Goal: Transaction & Acquisition: Purchase product/service

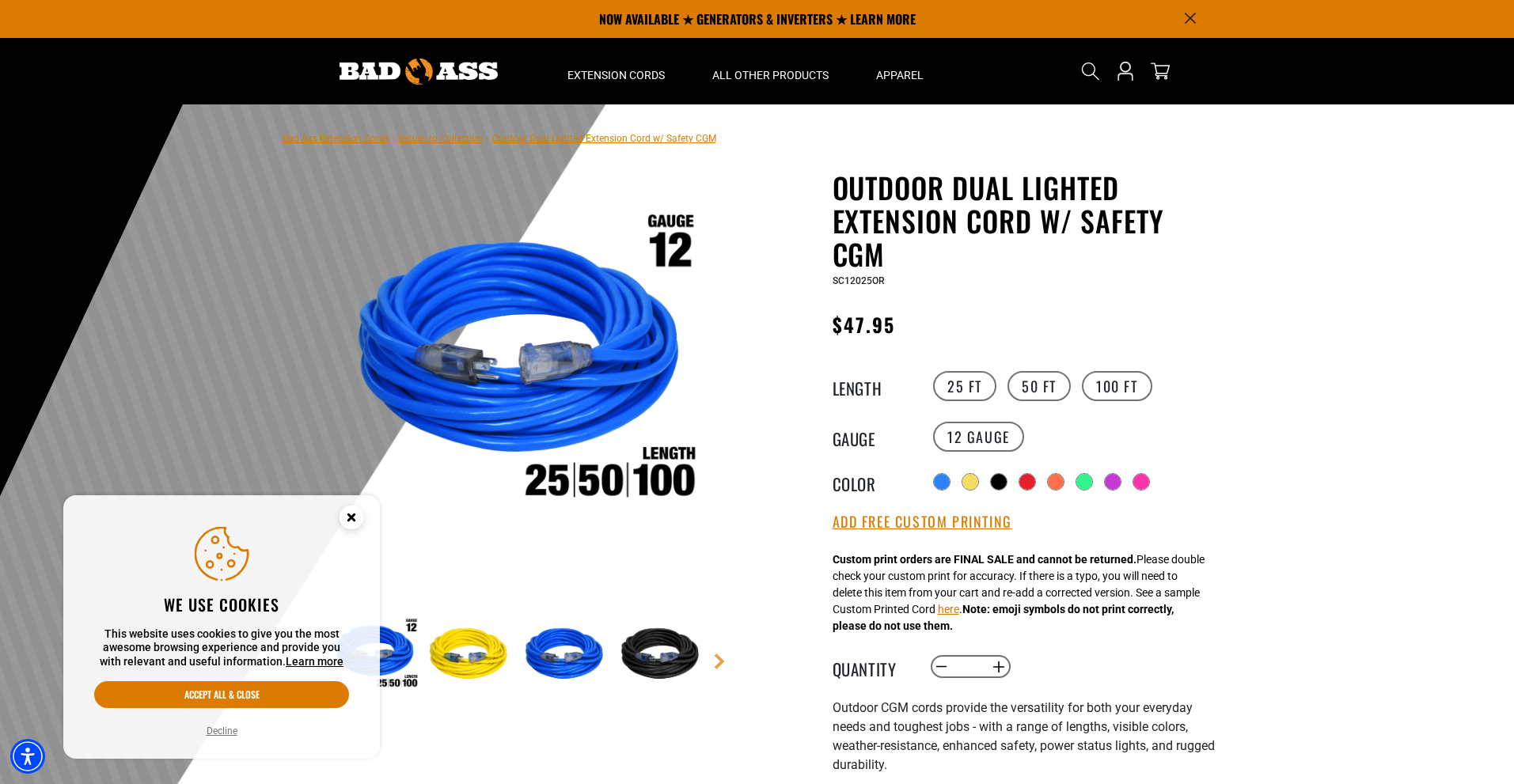
click at [485, 651] on img at bounding box center [471, 654] width 92 height 92
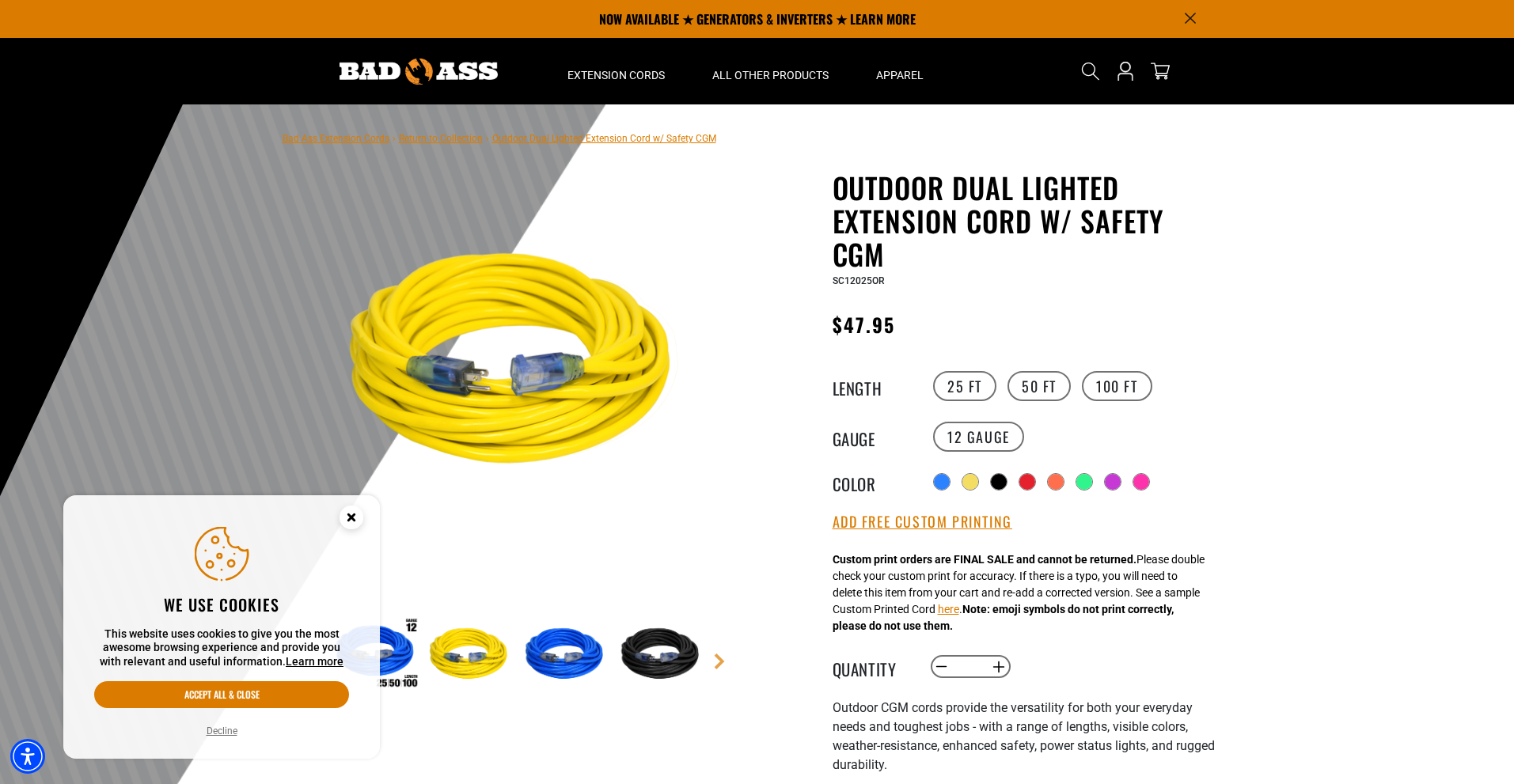
click at [657, 663] on img at bounding box center [662, 654] width 92 height 92
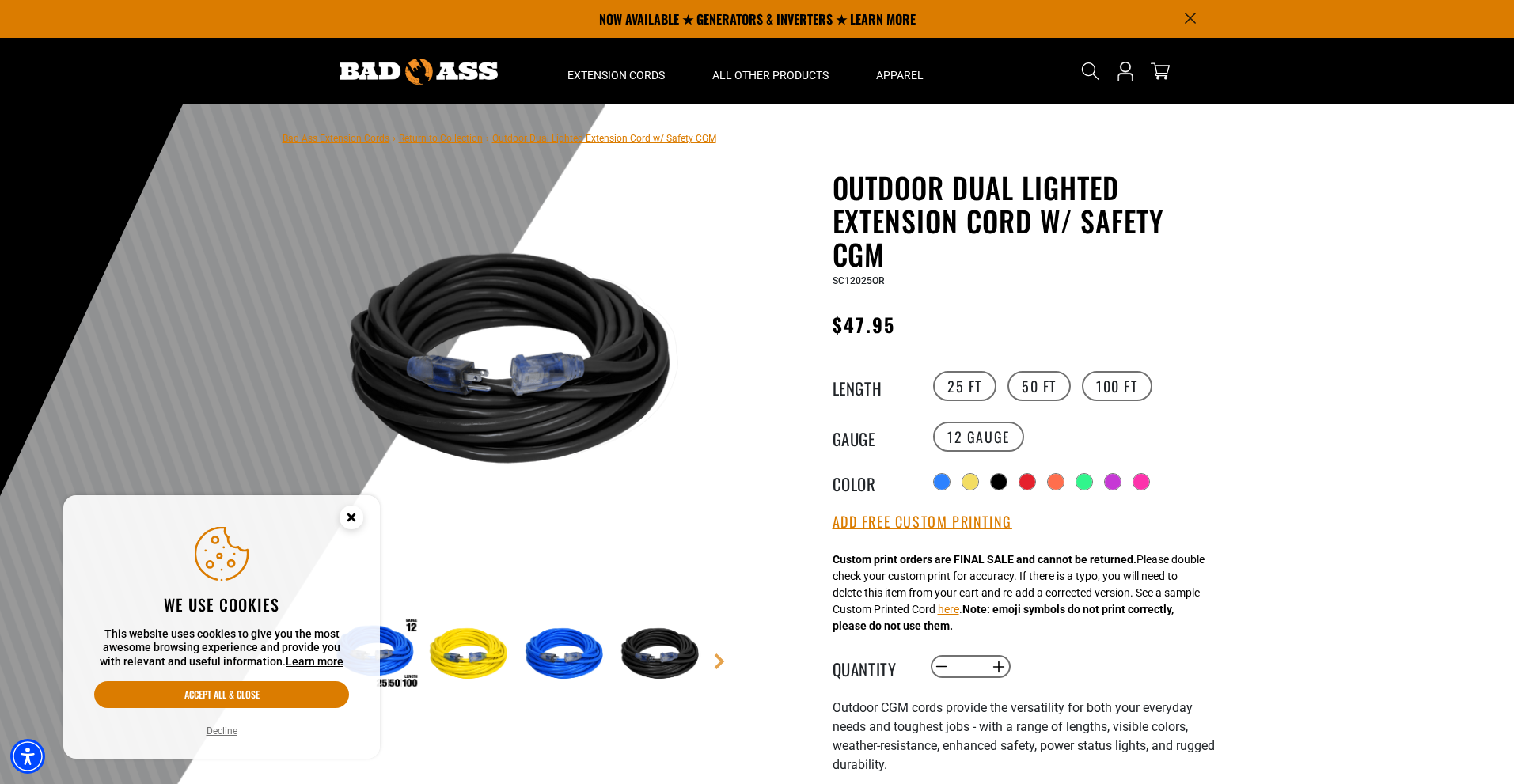
click at [480, 658] on img at bounding box center [471, 654] width 92 height 92
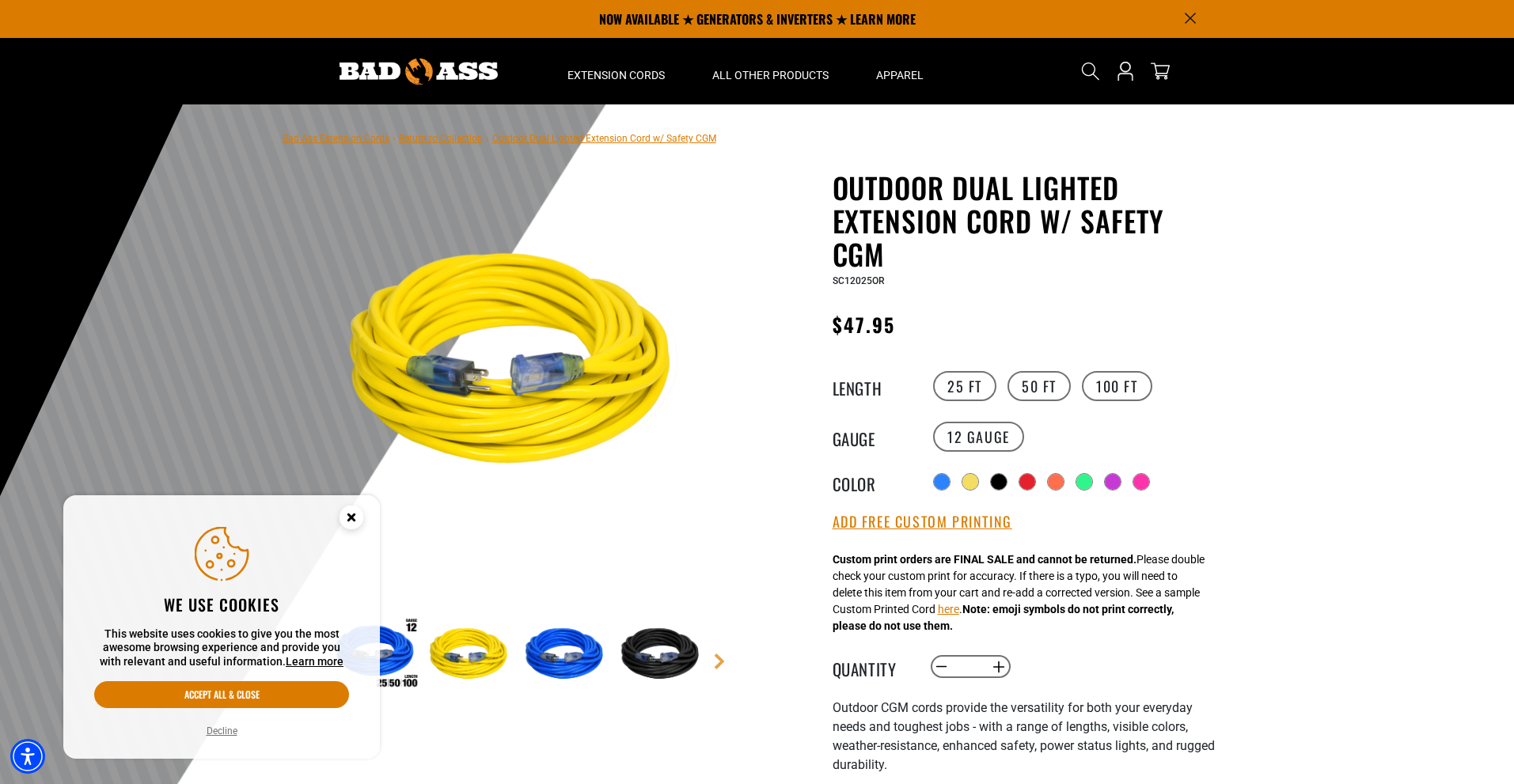
click at [571, 661] on img at bounding box center [566, 654] width 92 height 92
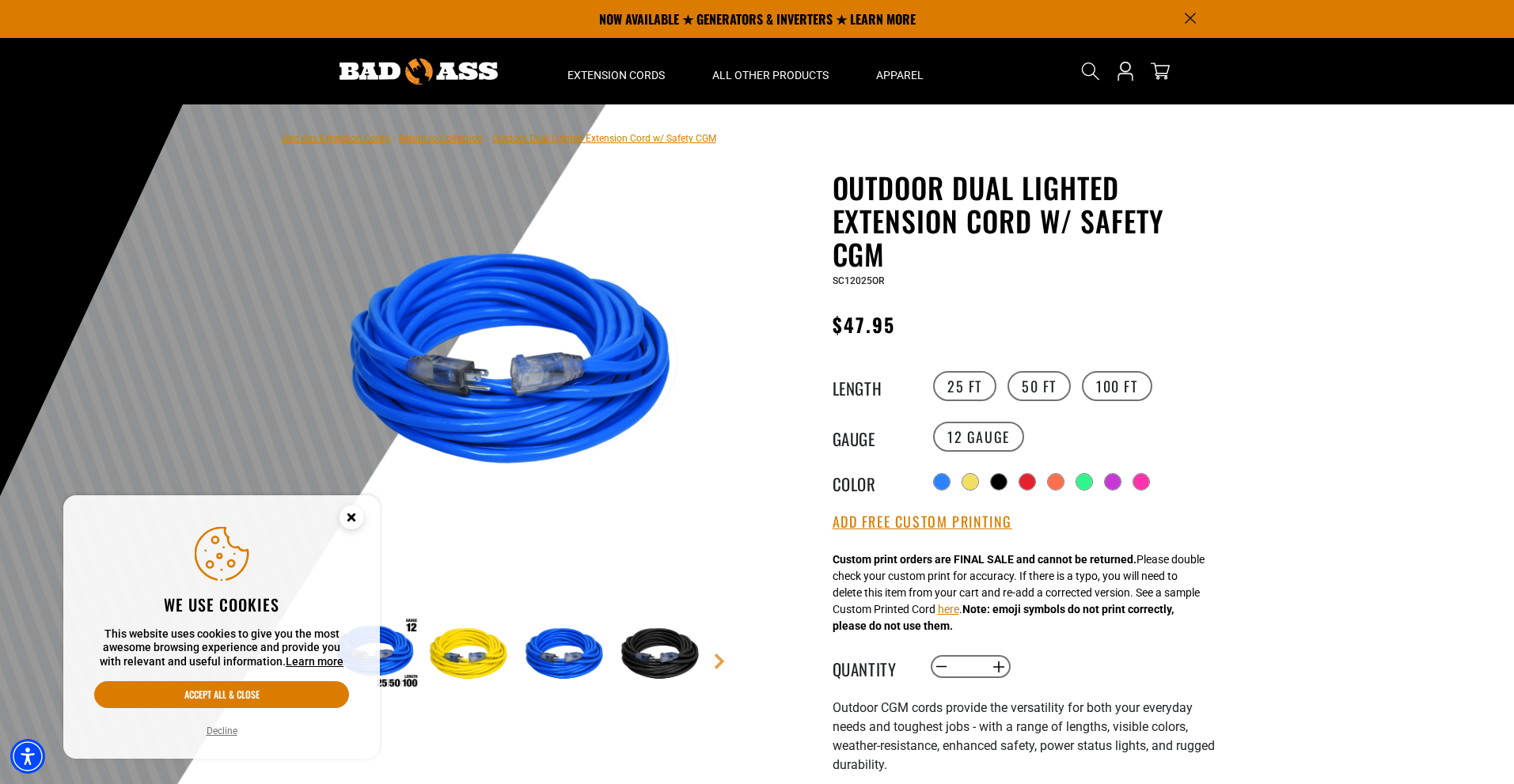
click at [350, 518] on icon "Close this option" at bounding box center [351, 517] width 6 height 6
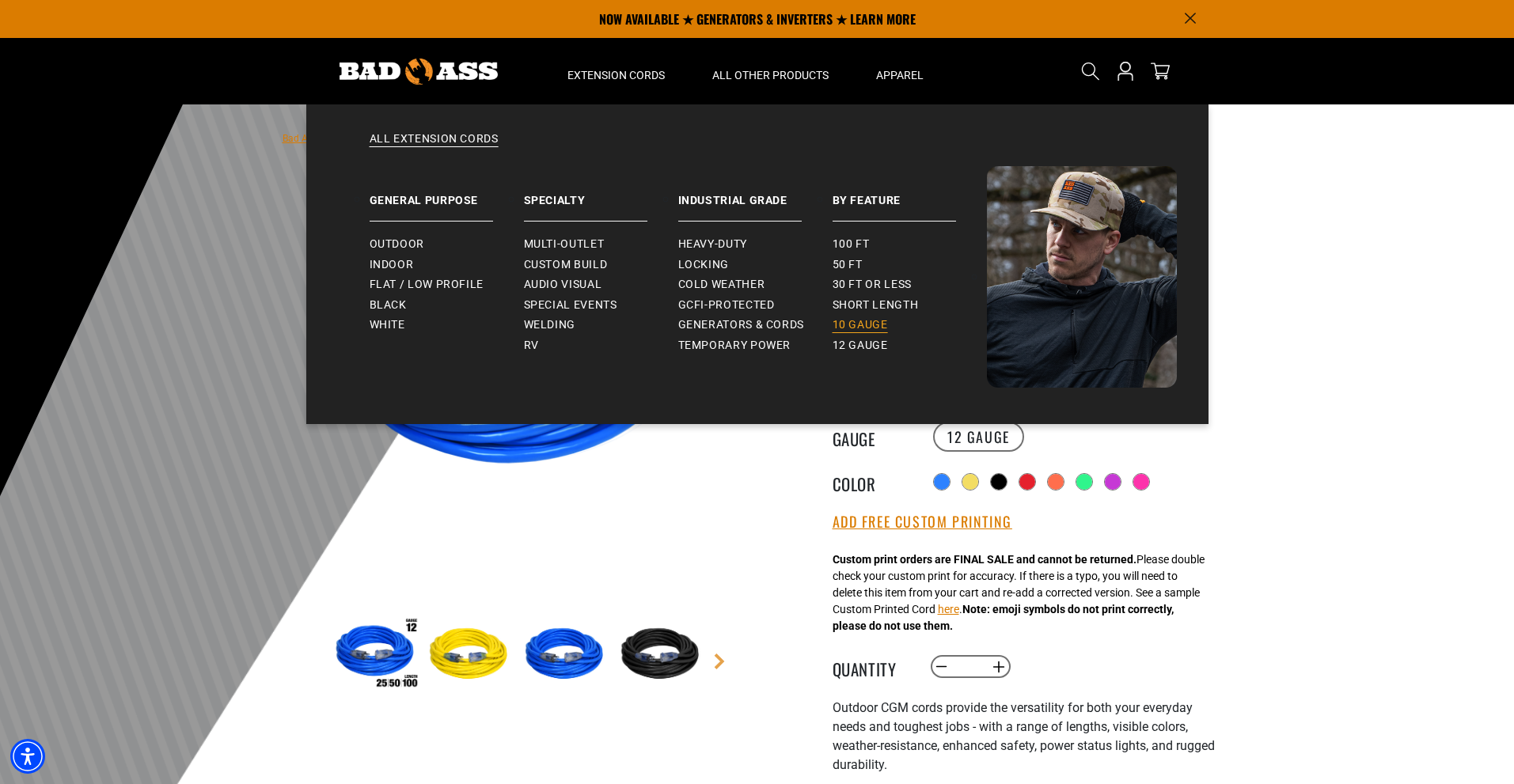
click at [870, 327] on span "10 gauge" at bounding box center [859, 324] width 56 height 15
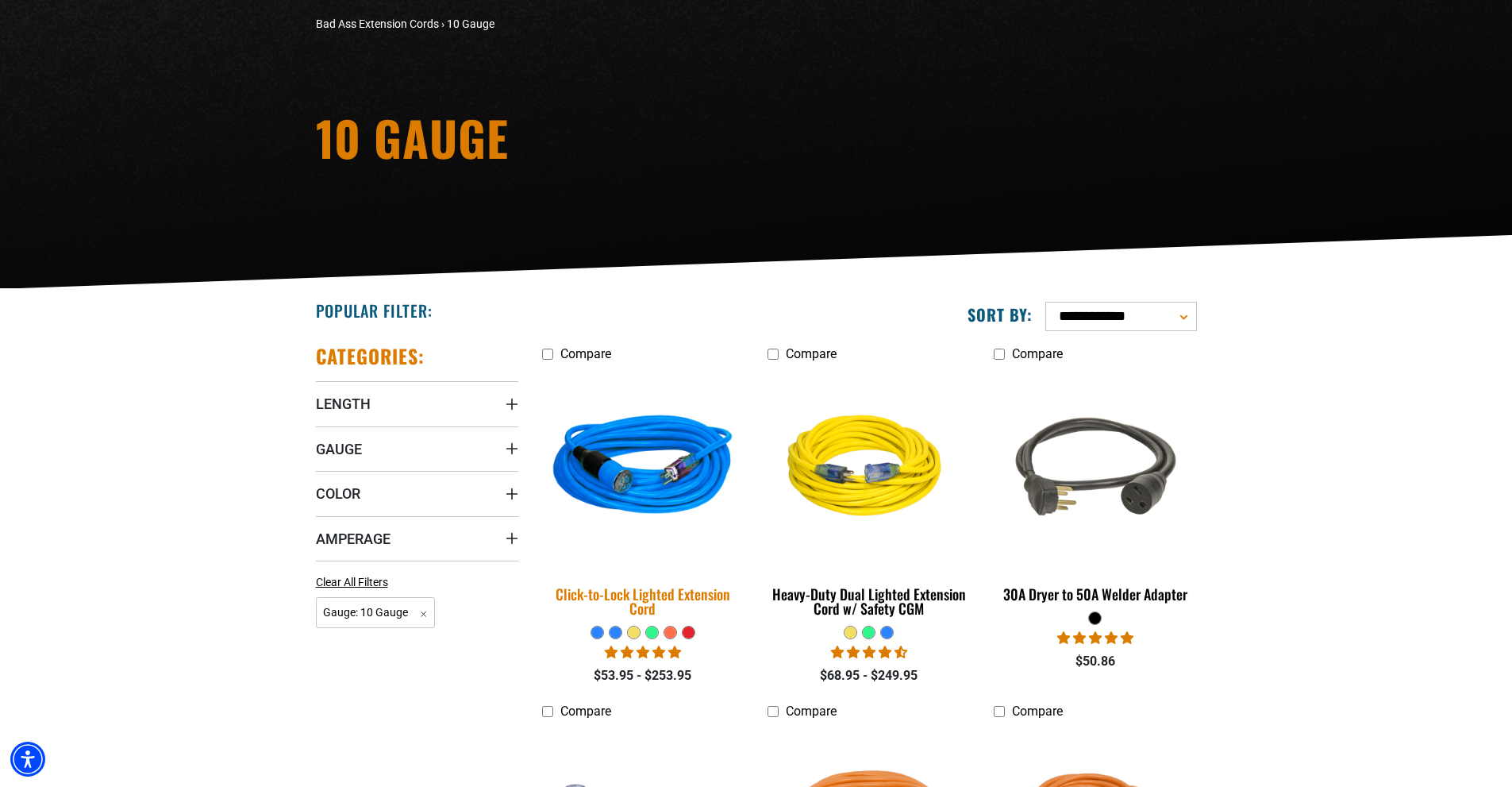
scroll to position [158, 0]
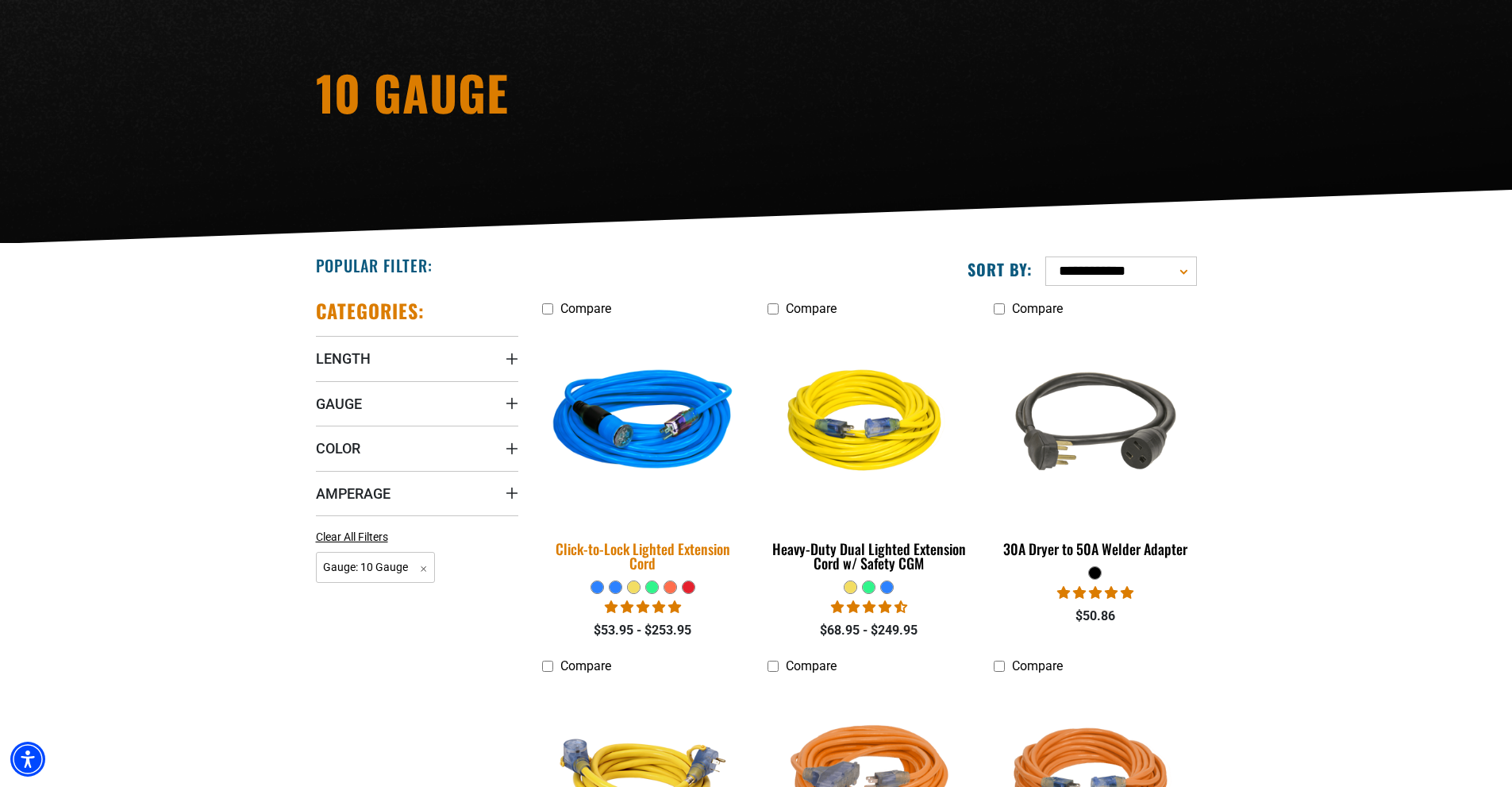
click at [642, 435] on img at bounding box center [642, 423] width 222 height 203
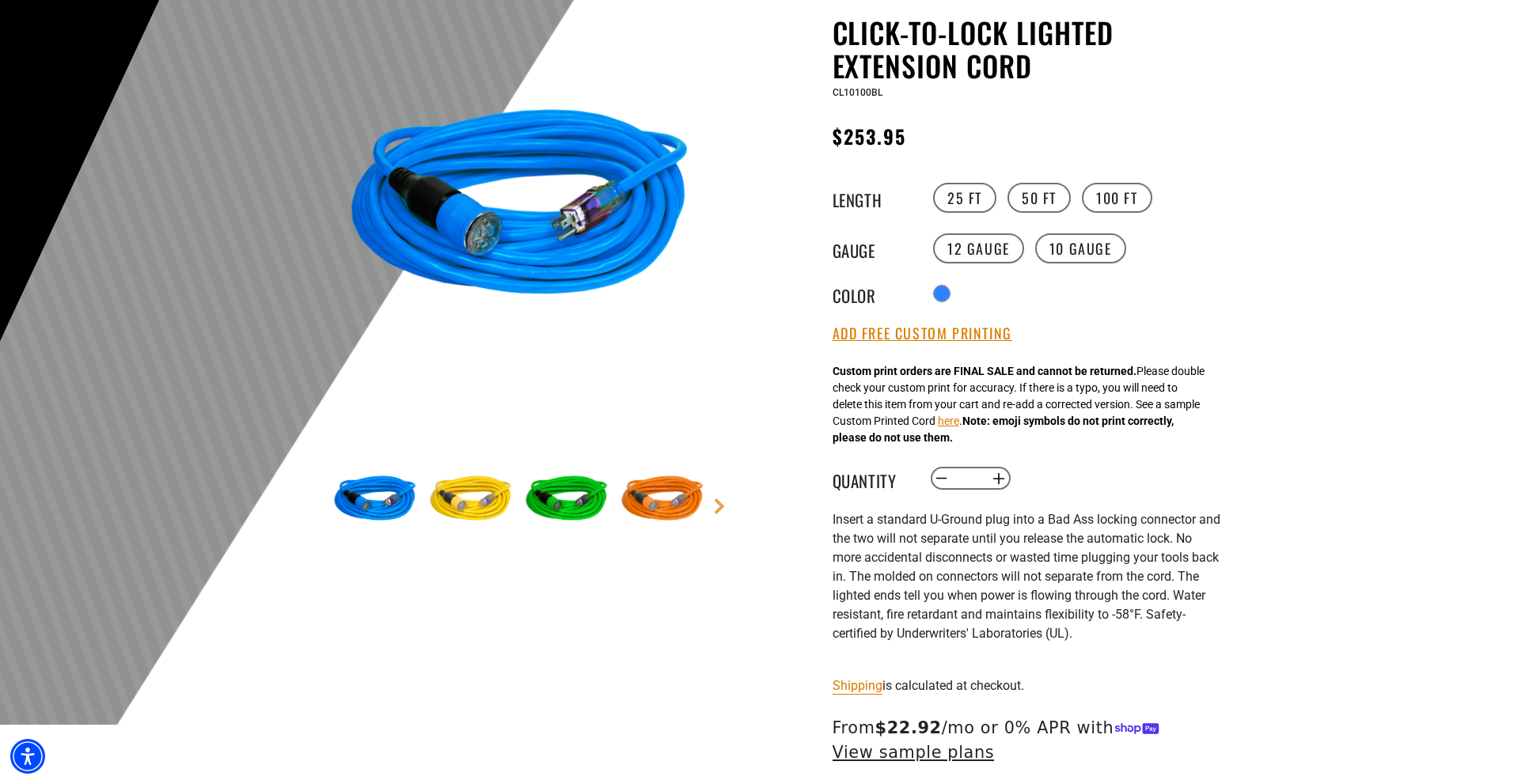
scroll to position [158, 0]
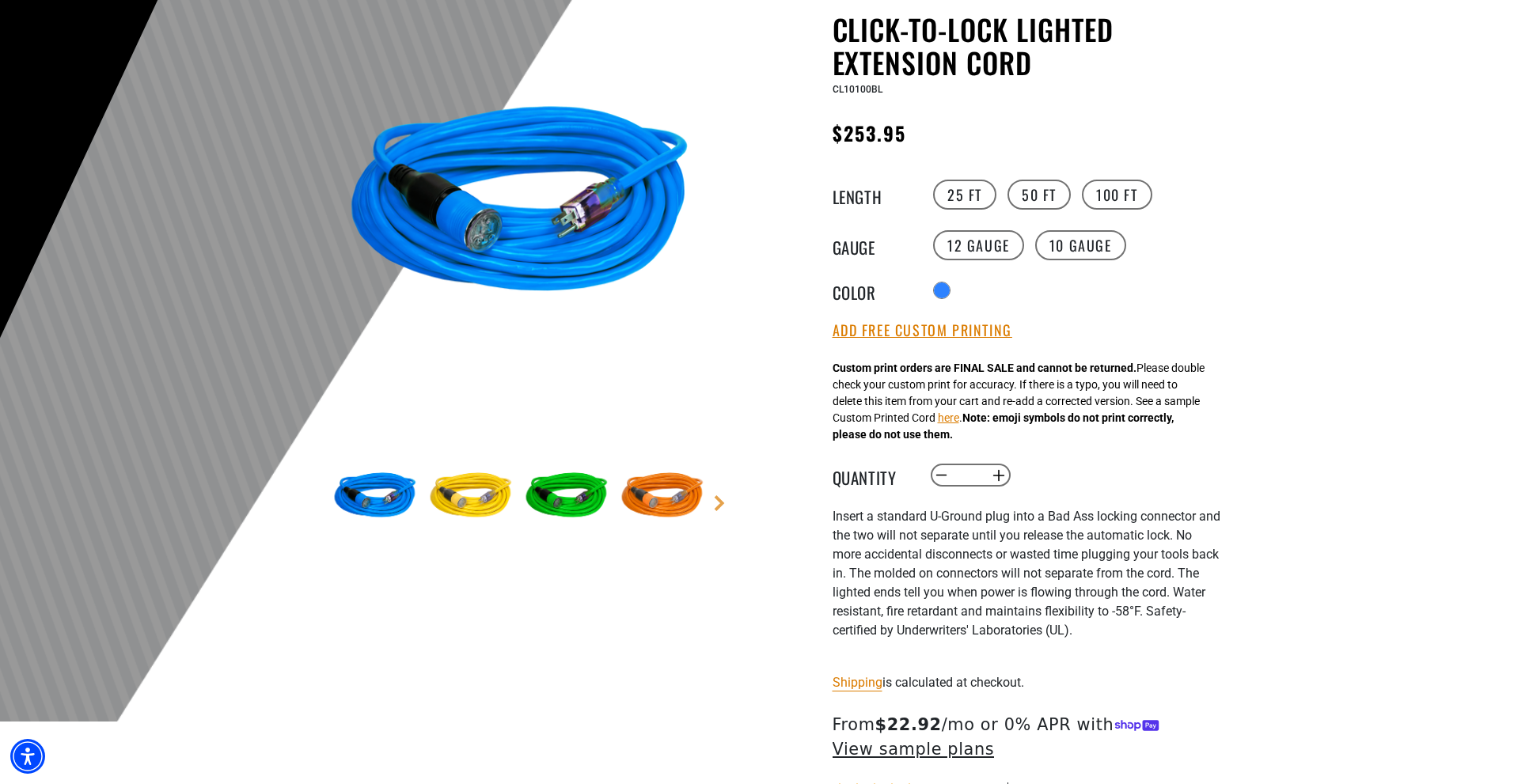
click at [390, 492] on img at bounding box center [375, 497] width 92 height 92
click at [961, 192] on label "25 FT" at bounding box center [964, 194] width 63 height 30
